Goal: Information Seeking & Learning: Learn about a topic

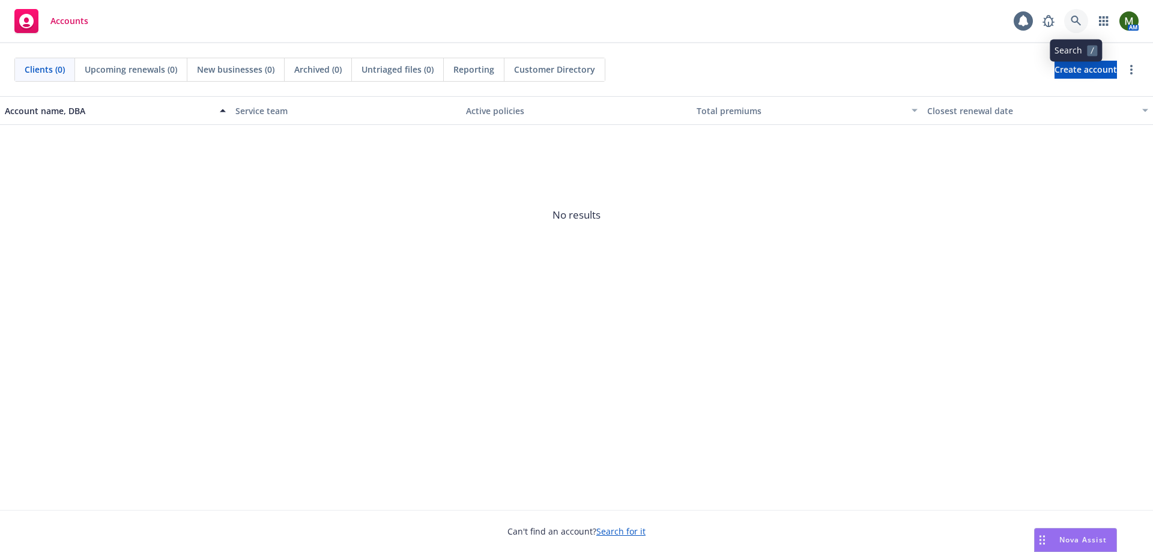
click at [1079, 16] on icon at bounding box center [1075, 21] width 11 height 11
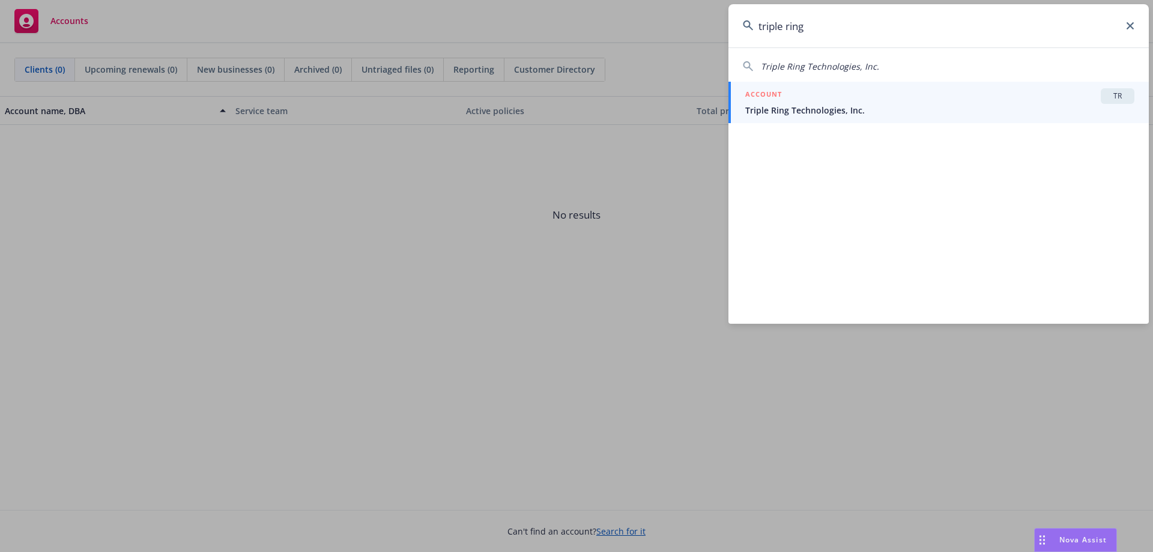
type input "triple ring"
click at [814, 100] on div "ACCOUNT TR" at bounding box center [939, 96] width 389 height 16
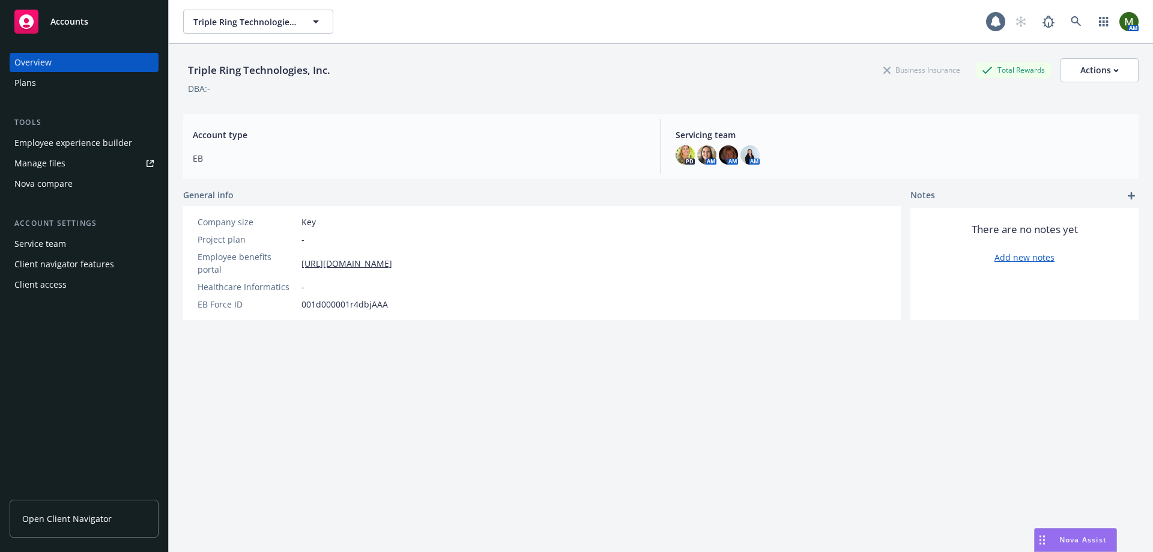
click at [101, 144] on div "Employee experience builder" at bounding box center [73, 142] width 118 height 19
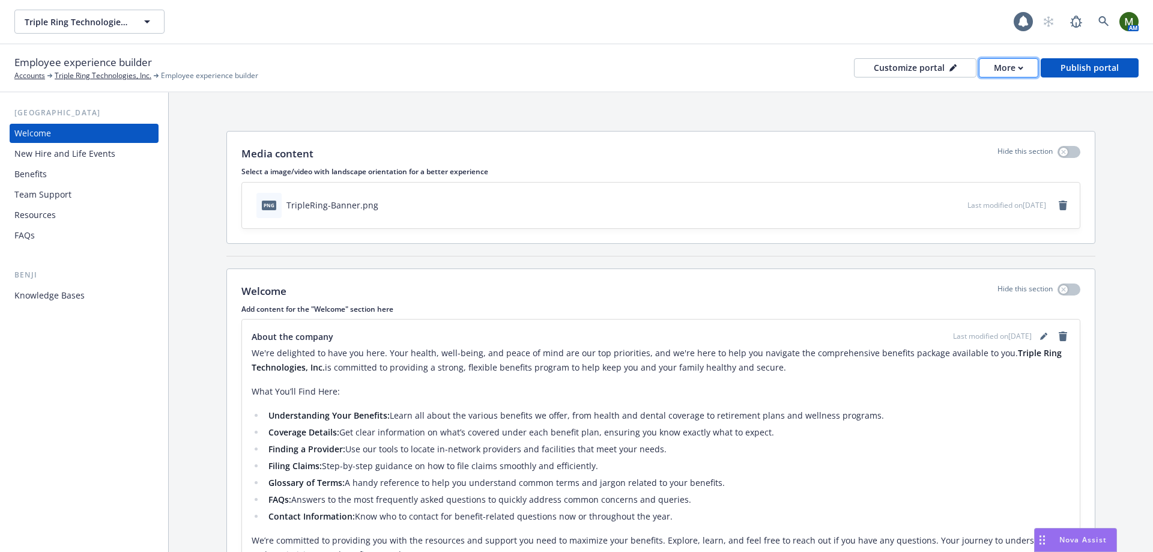
click at [1017, 70] on div "More" at bounding box center [1008, 68] width 29 height 18
click at [1007, 91] on link "Copy preview link" at bounding box center [984, 95] width 109 height 24
click at [1006, 67] on div "More" at bounding box center [1008, 68] width 29 height 18
click at [985, 94] on link "Copy preview link" at bounding box center [984, 95] width 109 height 24
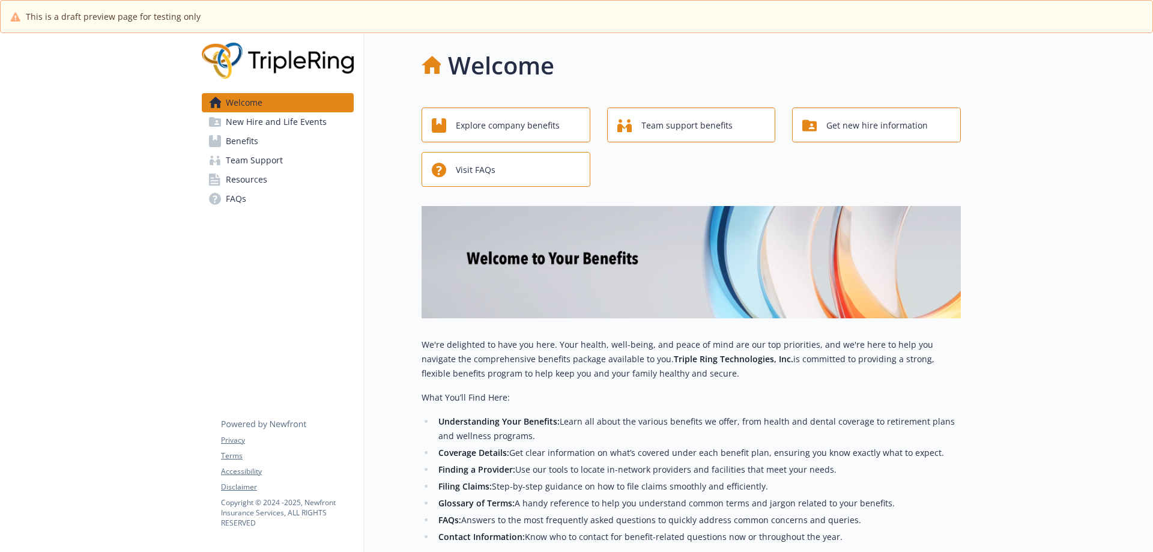
click at [267, 136] on link "Benefits" at bounding box center [278, 140] width 152 height 19
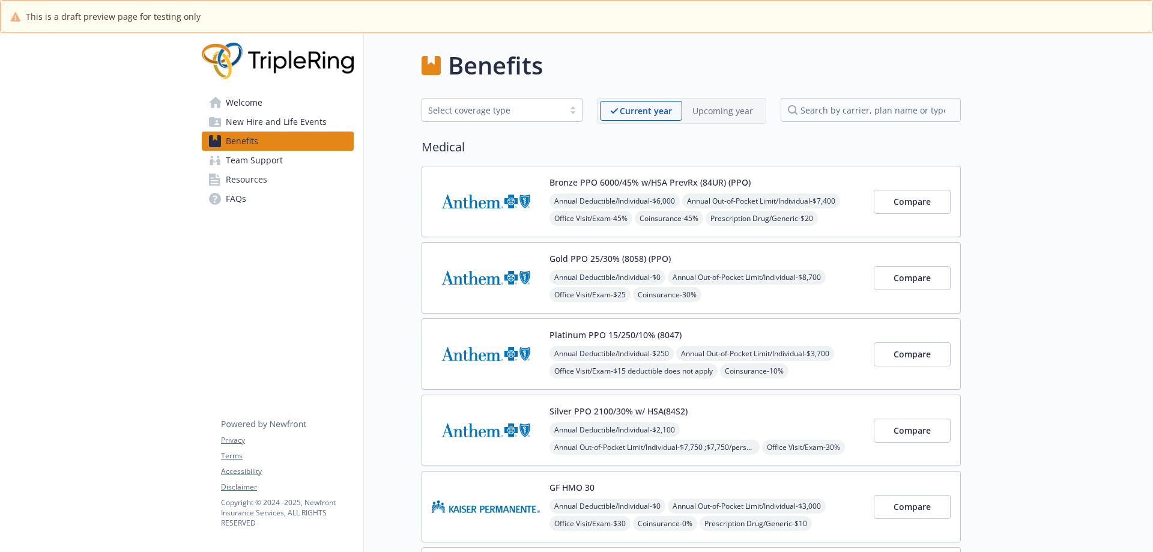
click at [495, 219] on img at bounding box center [486, 201] width 108 height 51
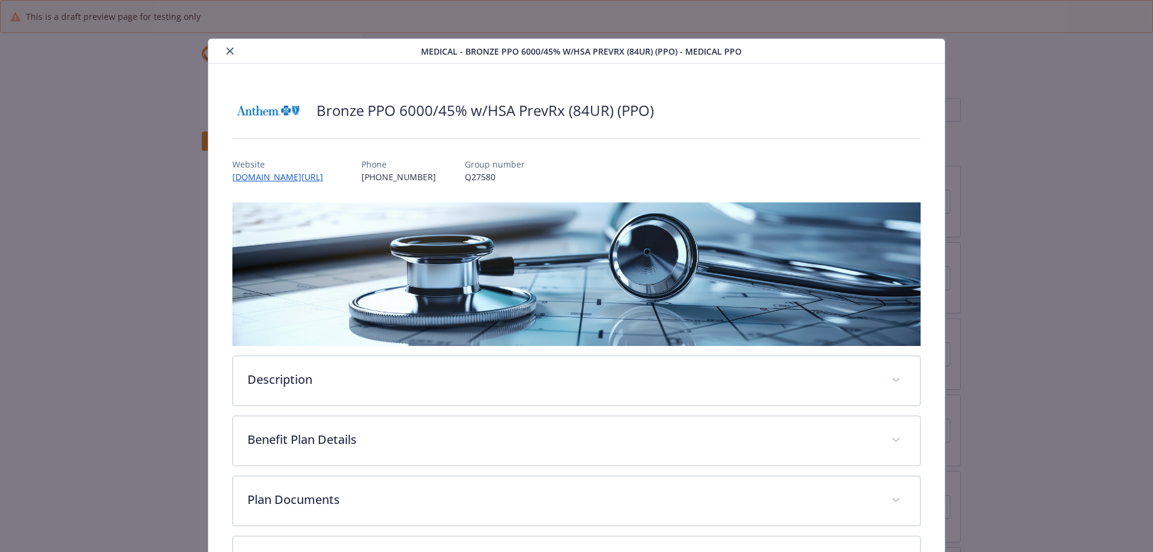
click at [230, 59] on div "Medical - Bronze PPO 6000/45% w/HSA PrevRx (84UR) (PPO) - Medical PPO" at bounding box center [576, 51] width 737 height 25
click at [228, 59] on div "Medical - Bronze PPO 6000/45% w/HSA PrevRx (84UR) (PPO) - Medical PPO" at bounding box center [576, 51] width 737 height 25
click at [228, 52] on icon "close" at bounding box center [229, 50] width 7 height 7
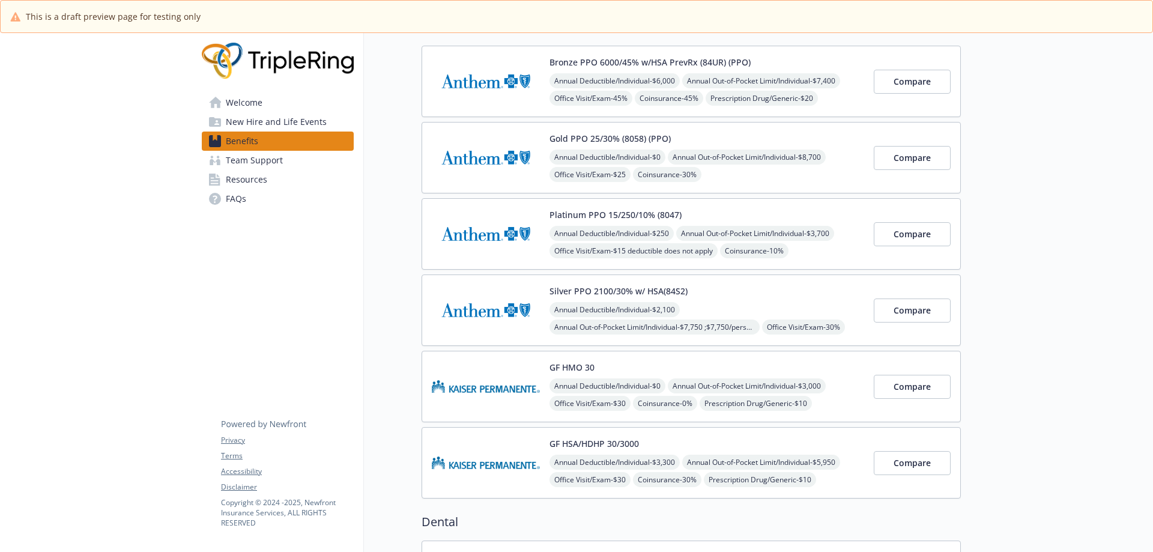
click at [501, 447] on img at bounding box center [486, 462] width 108 height 51
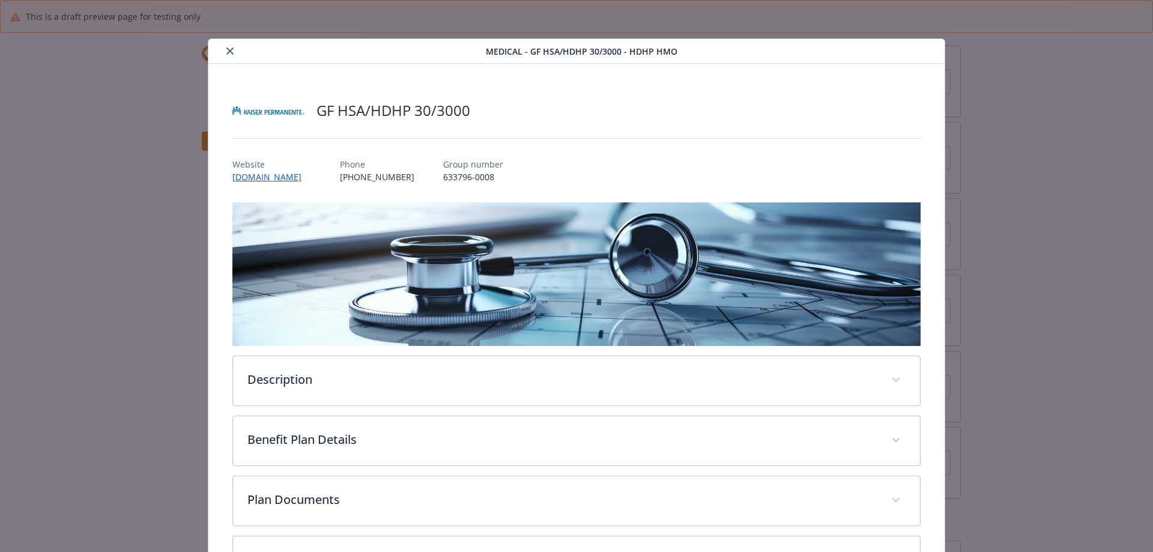
click at [229, 55] on button "close" at bounding box center [230, 51] width 14 height 14
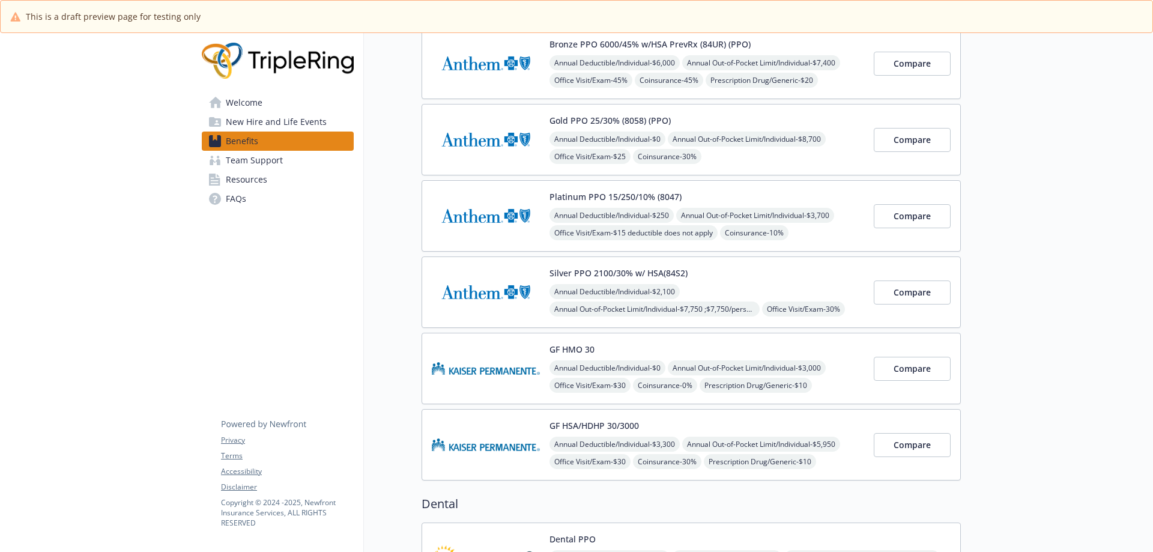
scroll to position [120, 0]
